Goal: Find specific page/section: Find specific page/section

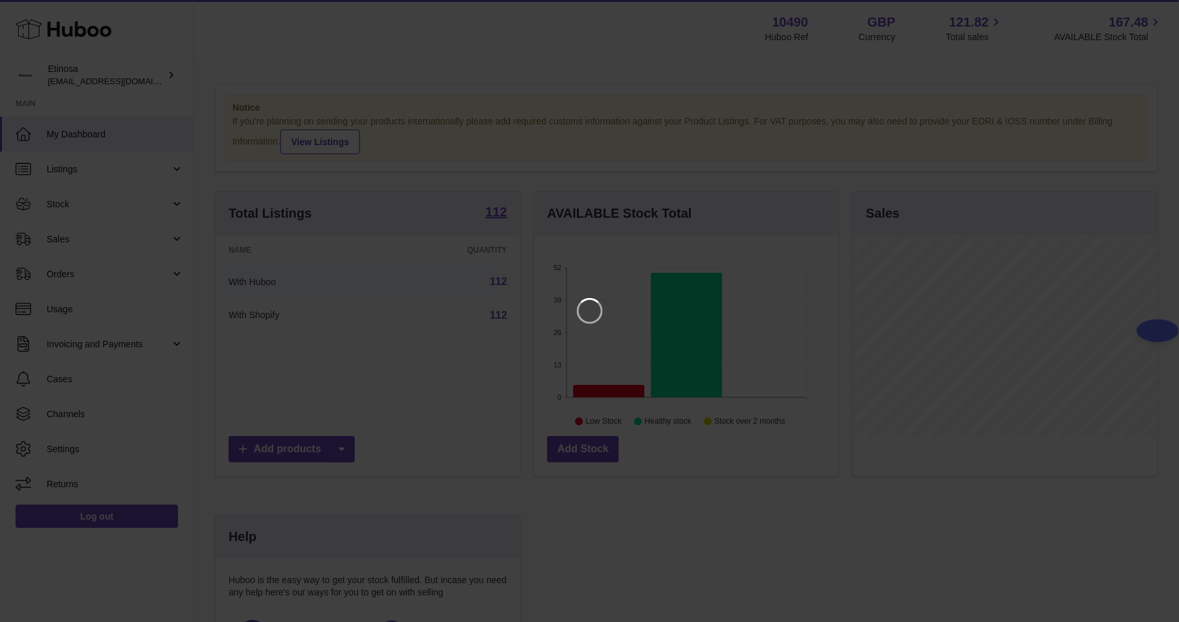
scroll to position [202, 309]
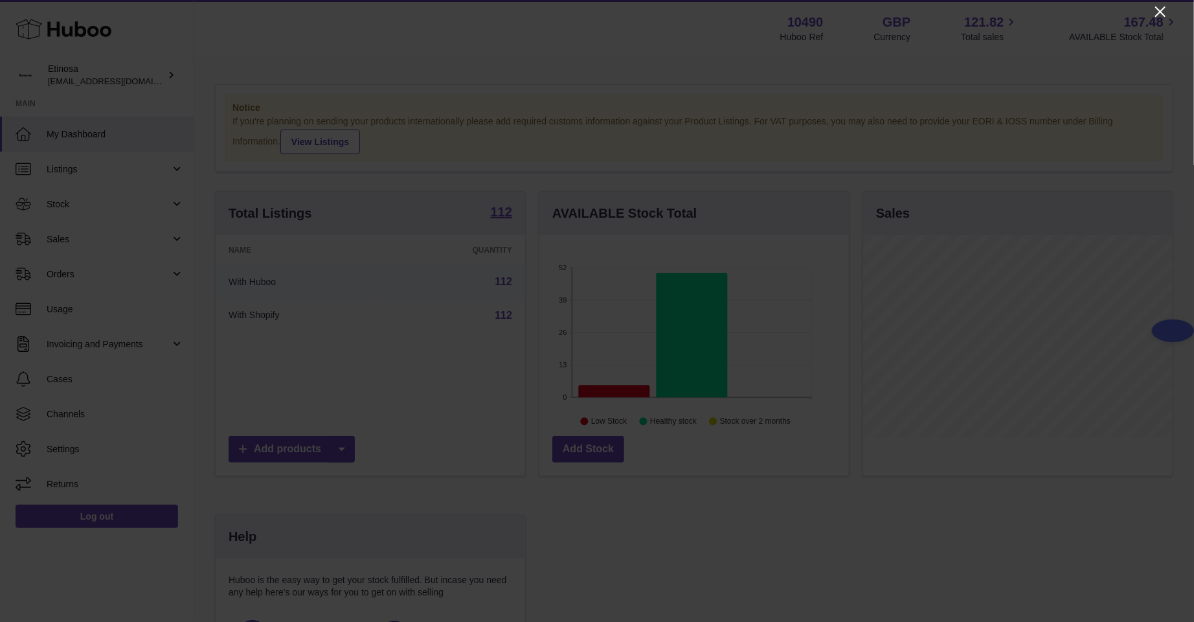
click at [1153, 12] on icon "Close" at bounding box center [1161, 12] width 16 height 16
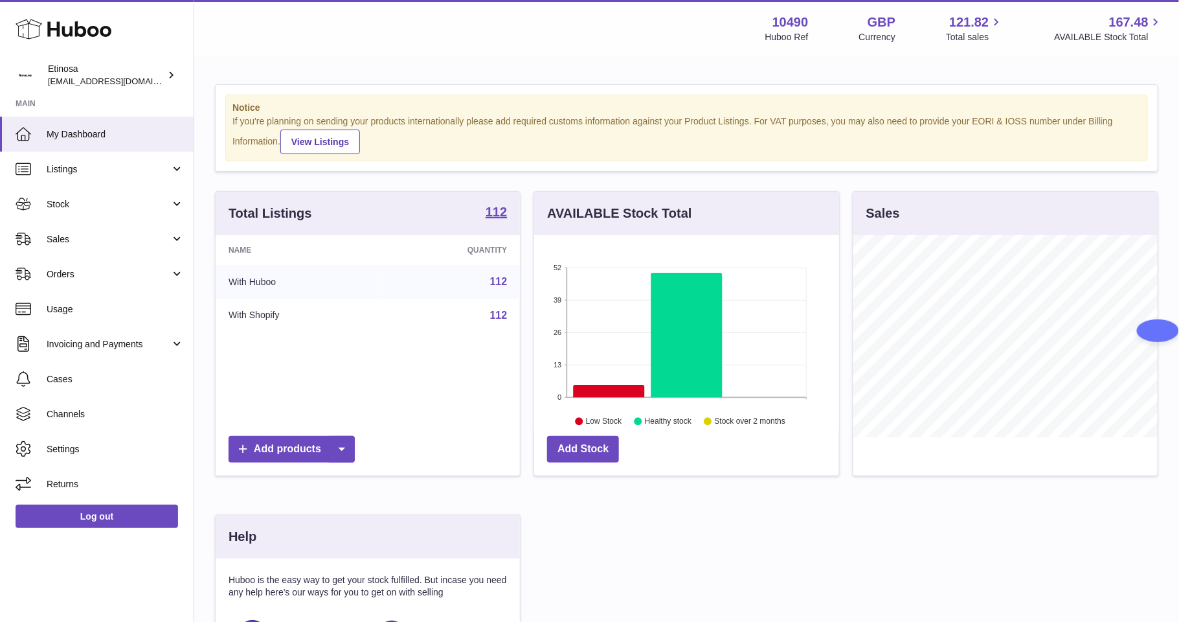
scroll to position [97, 0]
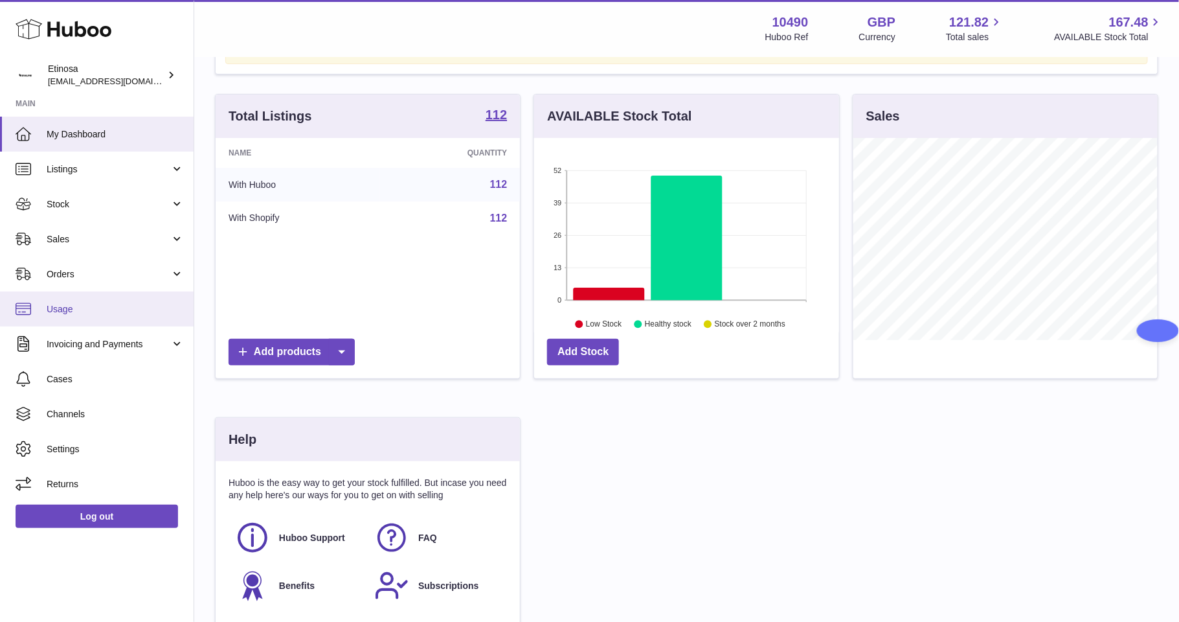
click at [71, 298] on link "Usage" at bounding box center [97, 308] width 194 height 35
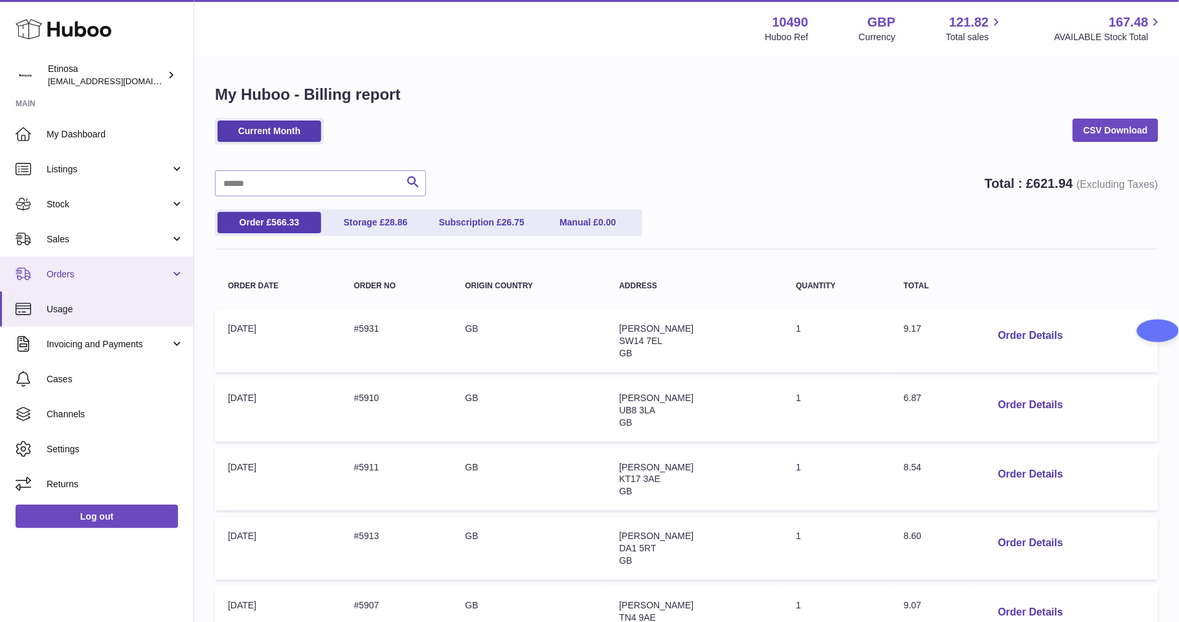
click at [79, 275] on span "Orders" at bounding box center [109, 274] width 124 height 12
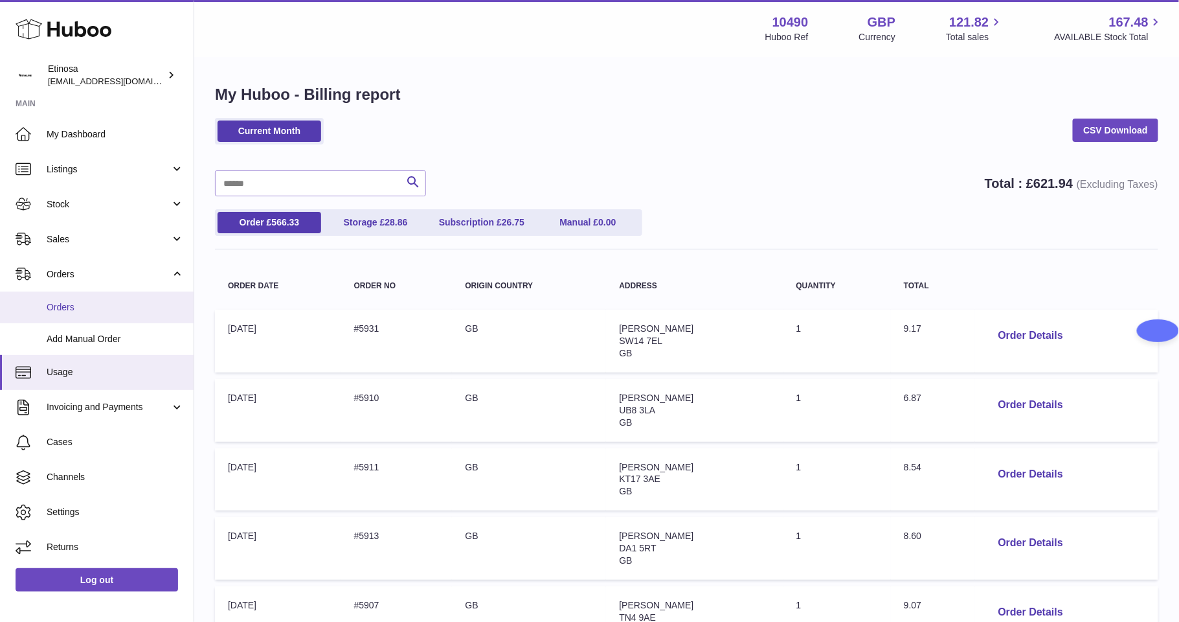
click at [74, 301] on span "Orders" at bounding box center [115, 307] width 137 height 12
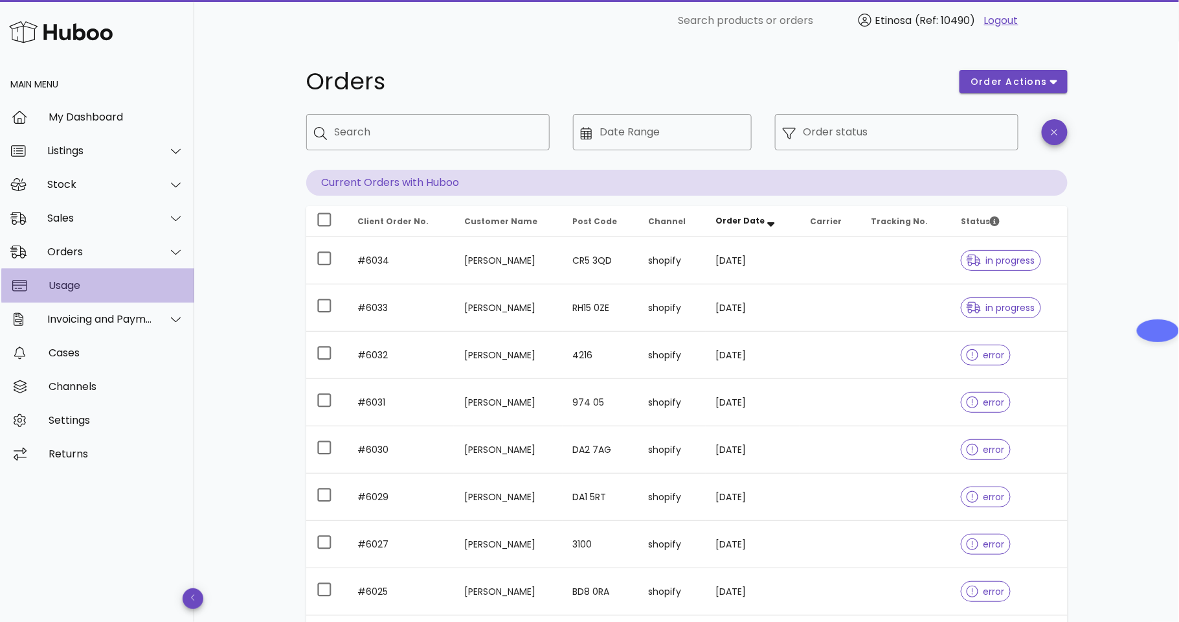
click at [78, 277] on div "Usage" at bounding box center [116, 285] width 135 height 28
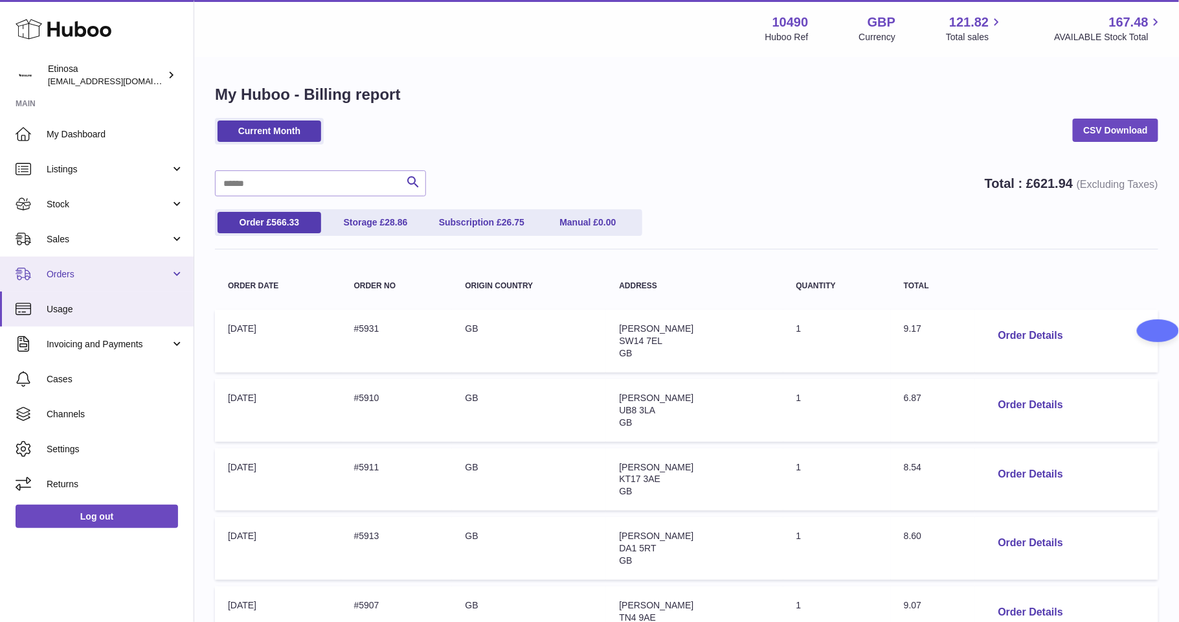
click at [174, 280] on link "Orders" at bounding box center [97, 273] width 194 height 35
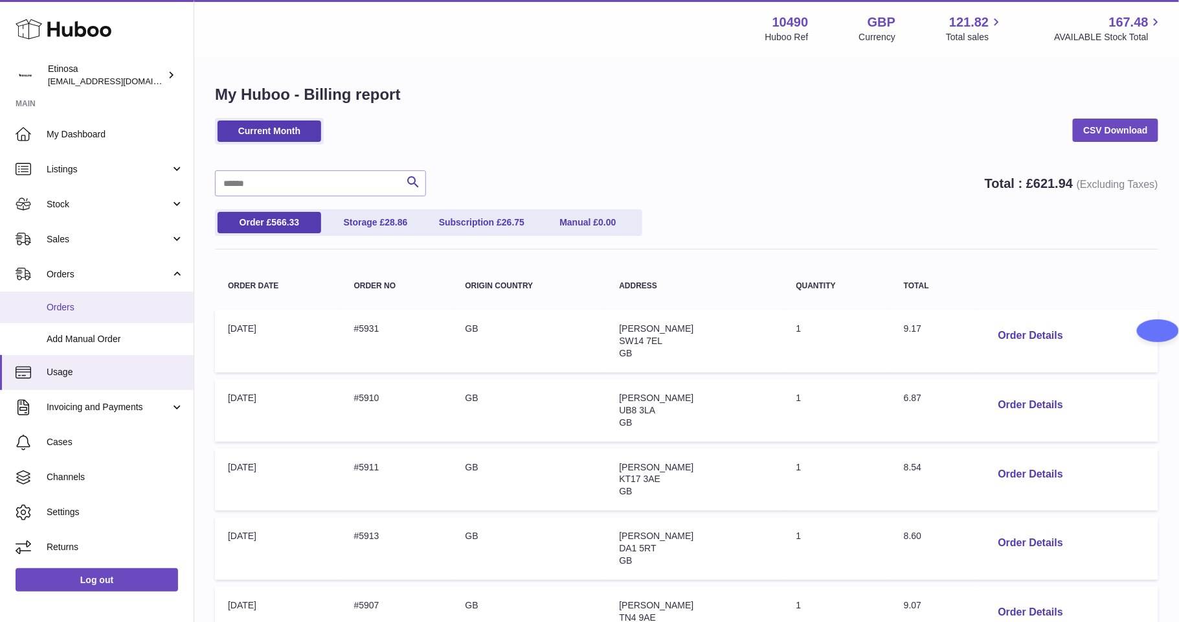
click at [104, 308] on span "Orders" at bounding box center [115, 307] width 137 height 12
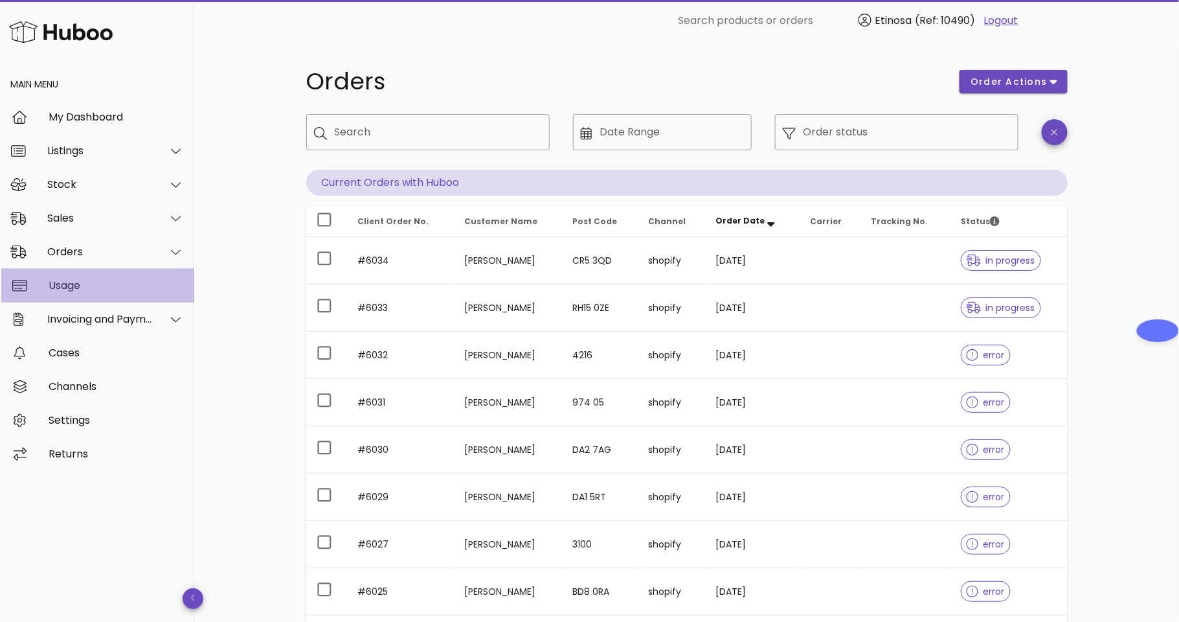
click at [81, 287] on div "Usage" at bounding box center [116, 285] width 135 height 12
